Goal: Check status: Check status

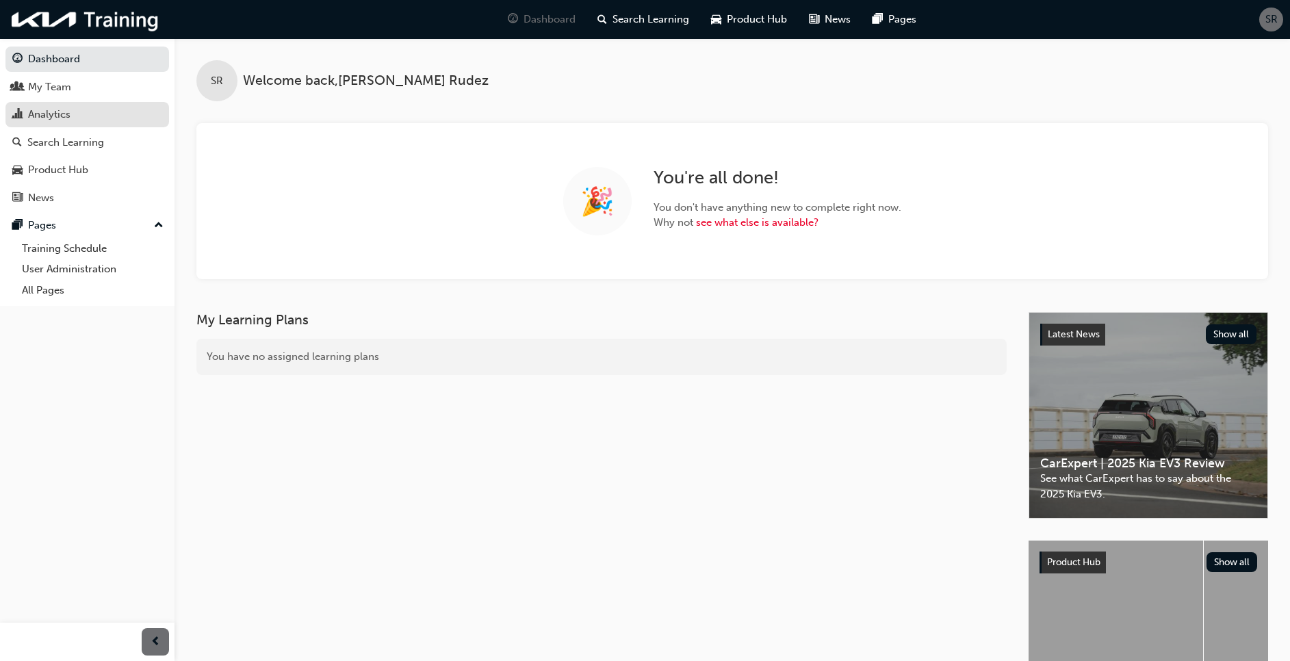
click at [50, 109] on div "Analytics" at bounding box center [49, 115] width 42 height 16
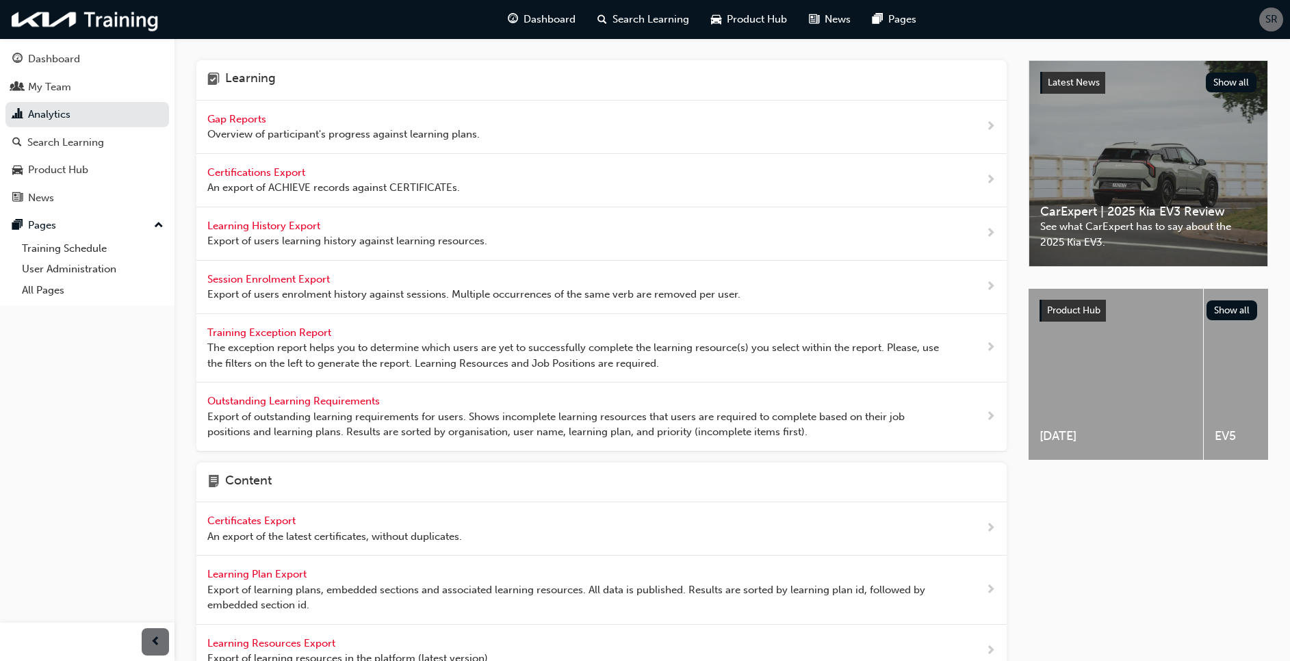
click at [240, 112] on div "Gap Reports Overview of participant's progress against learning plans." at bounding box center [343, 127] width 272 height 31
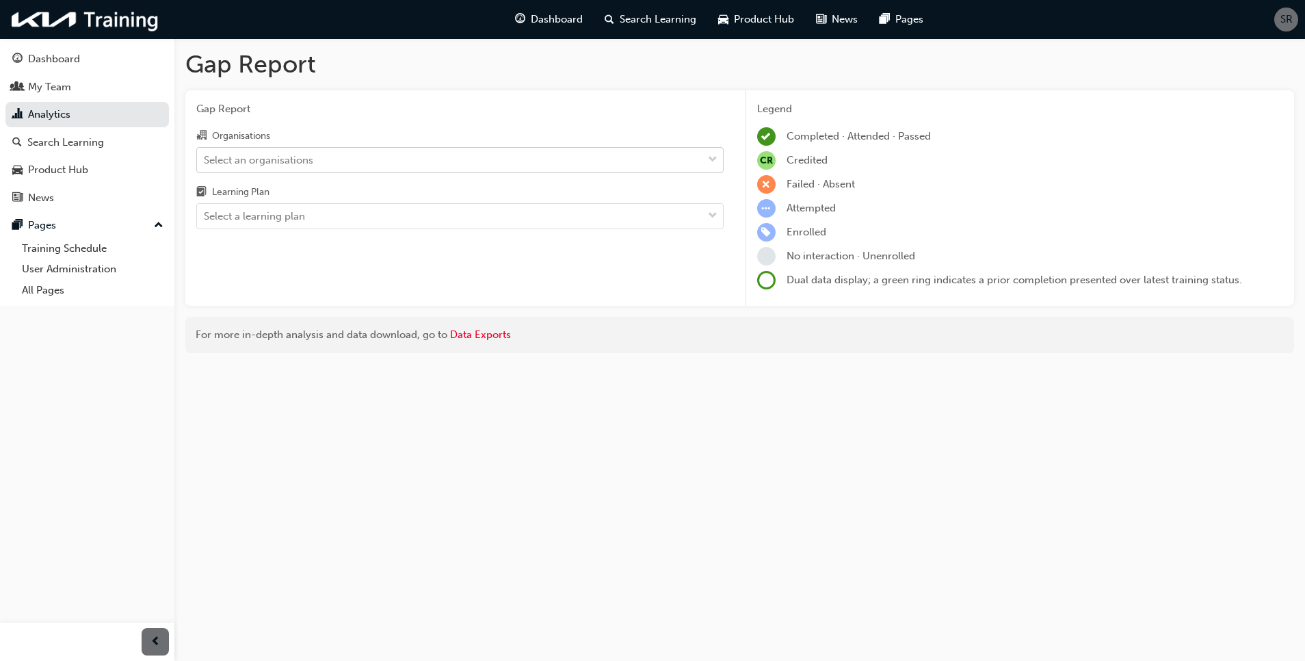
click at [261, 160] on div "Select an organisations" at bounding box center [258, 160] width 109 height 16
click at [205, 160] on input "Organisations Select an organisations" at bounding box center [204, 159] width 1 height 12
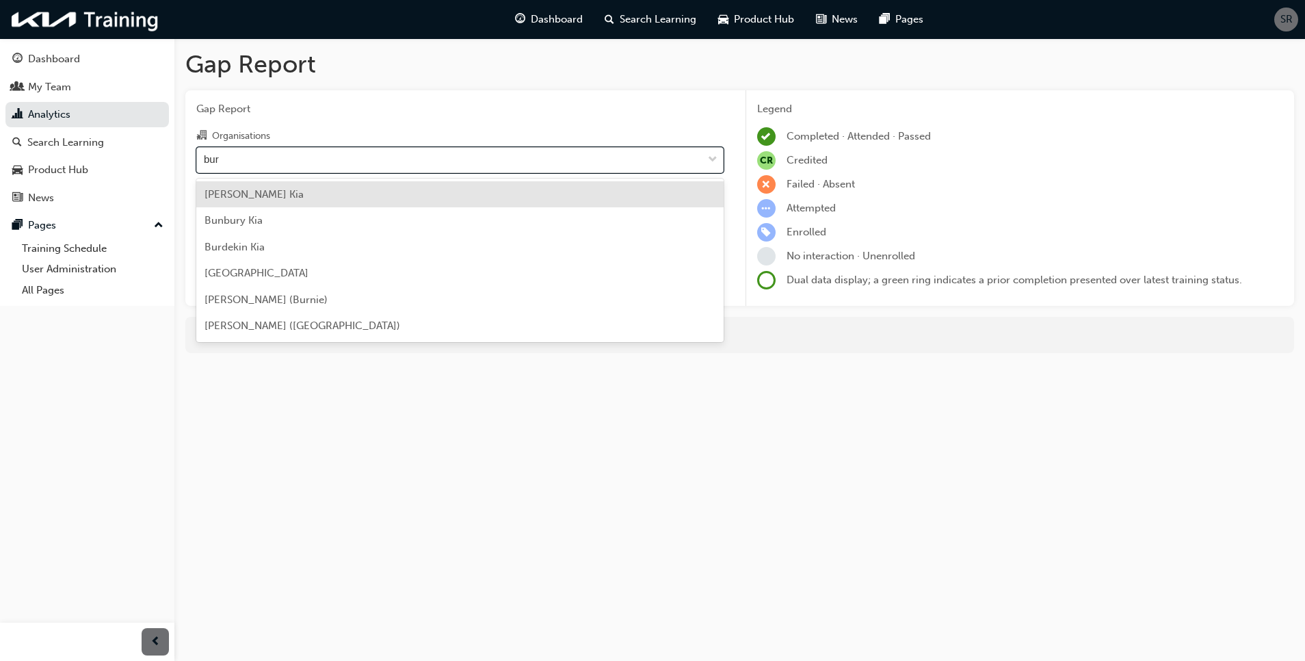
type input "[PERSON_NAME]"
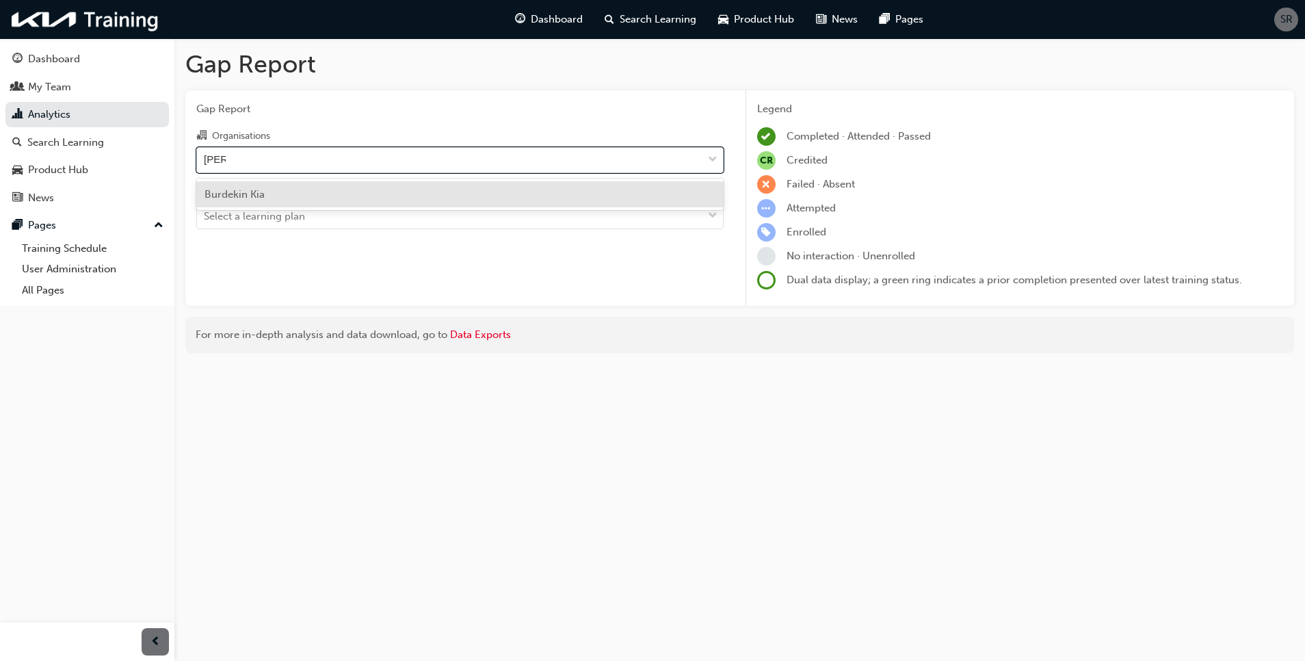
click at [269, 200] on div "Burdekin Kia" at bounding box center [459, 194] width 527 height 27
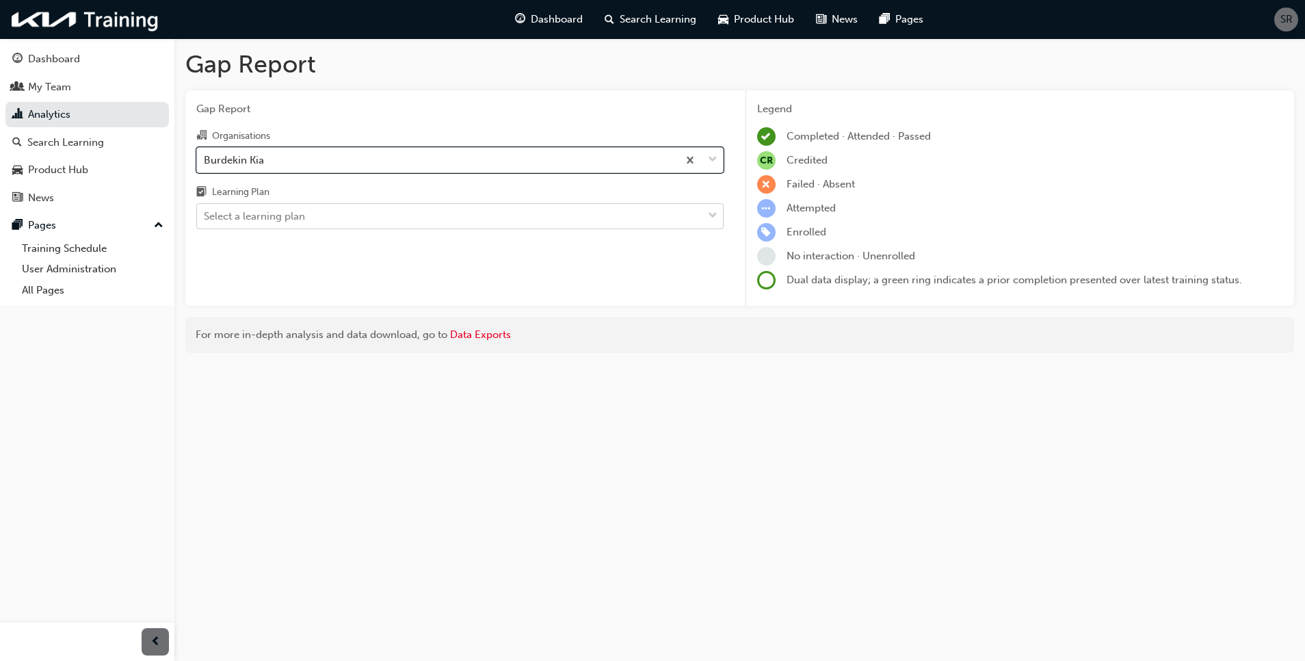
click at [275, 216] on div "Select a learning plan" at bounding box center [254, 217] width 101 height 16
click at [205, 216] on input "Learning Plan Select a learning plan" at bounding box center [204, 216] width 1 height 12
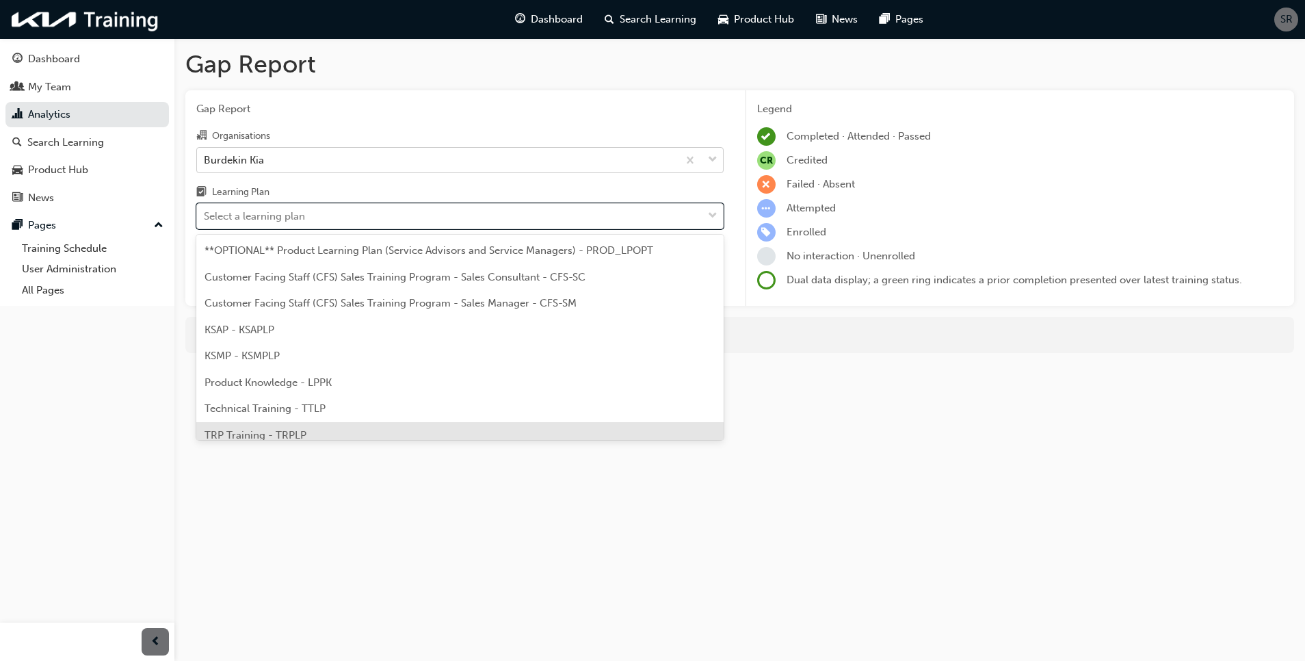
click at [278, 425] on div "TRP Training - TRPLP" at bounding box center [459, 435] width 527 height 27
